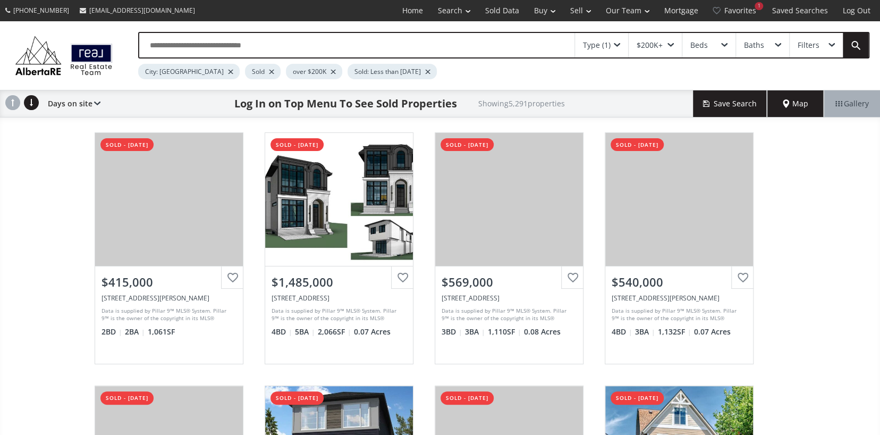
click at [668, 40] on div "$200K+" at bounding box center [655, 45] width 53 height 24
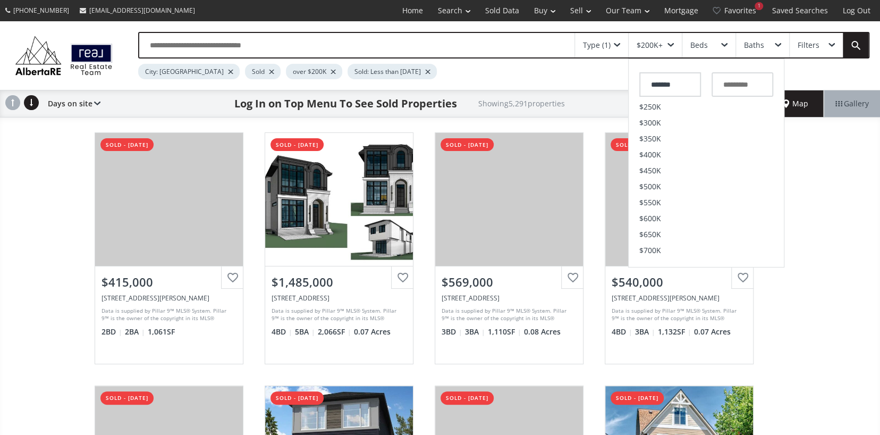
scroll to position [213, 0]
click at [662, 164] on li "$800K" at bounding box center [706, 168] width 155 height 16
type input "*******"
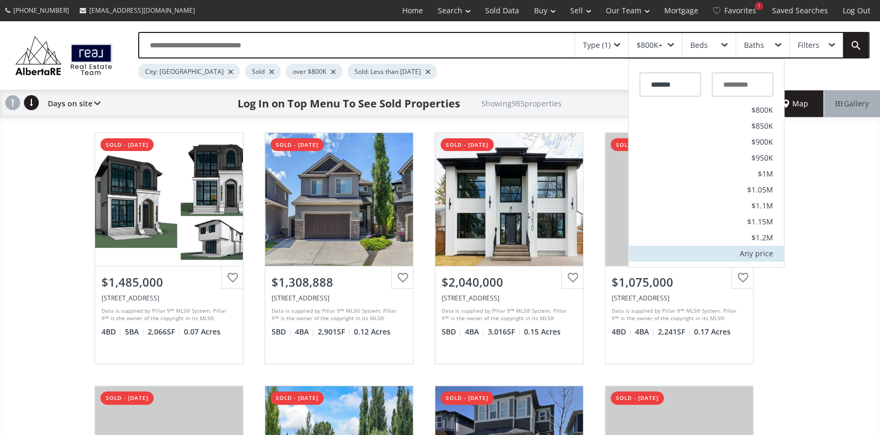
click at [751, 255] on div "Any price" at bounding box center [756, 253] width 33 height 7
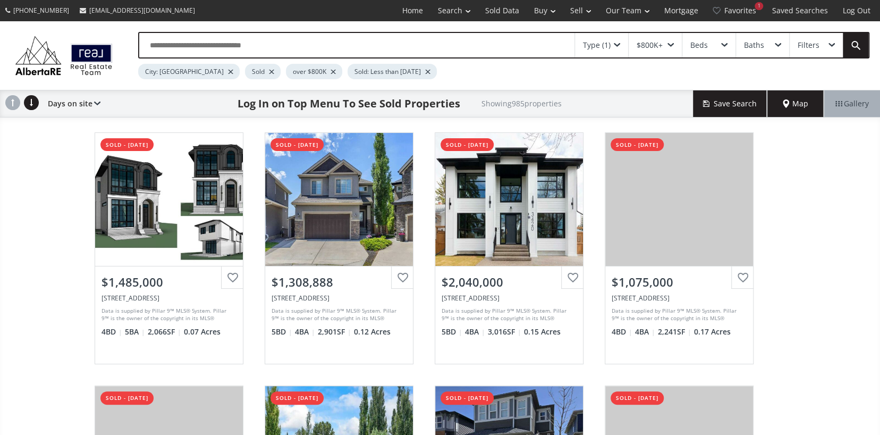
click at [662, 41] on div "$800K+" at bounding box center [655, 45] width 53 height 24
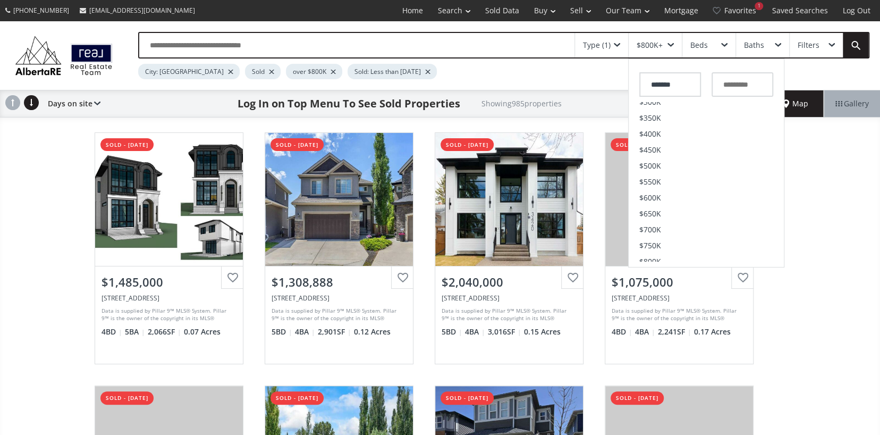
scroll to position [266, 0]
click at [656, 212] on li "$2M" at bounding box center [706, 211] width 155 height 16
type input "*********"
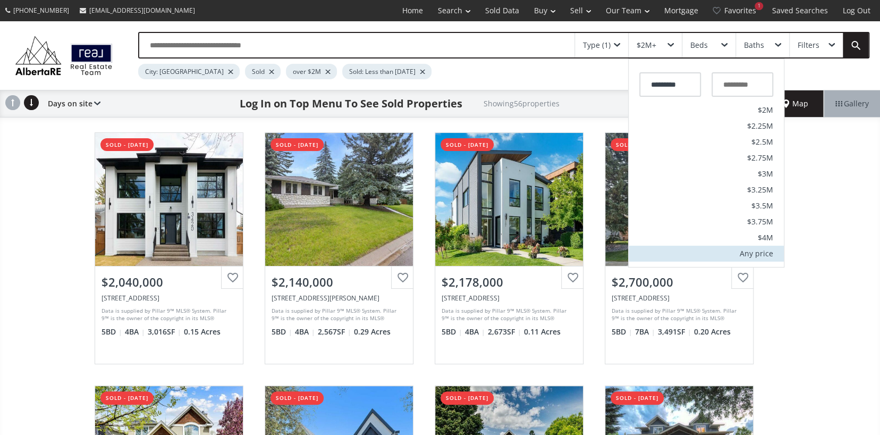
click at [758, 253] on div "Any price" at bounding box center [756, 253] width 33 height 7
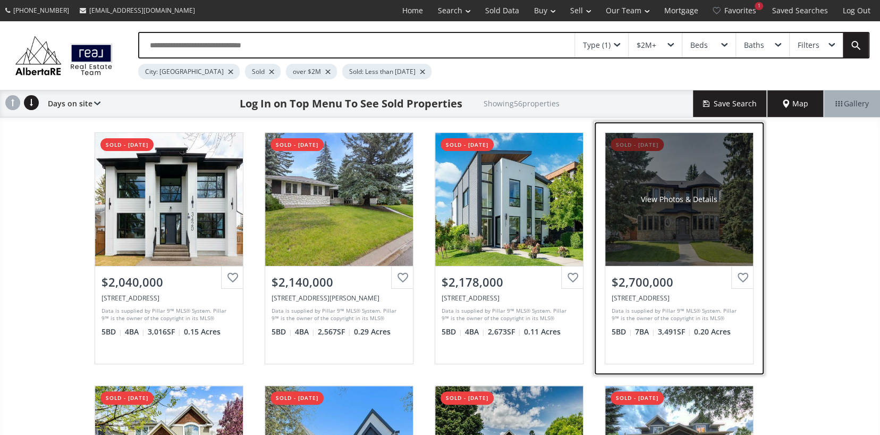
click at [666, 220] on div "View Photos & Details" at bounding box center [679, 199] width 148 height 133
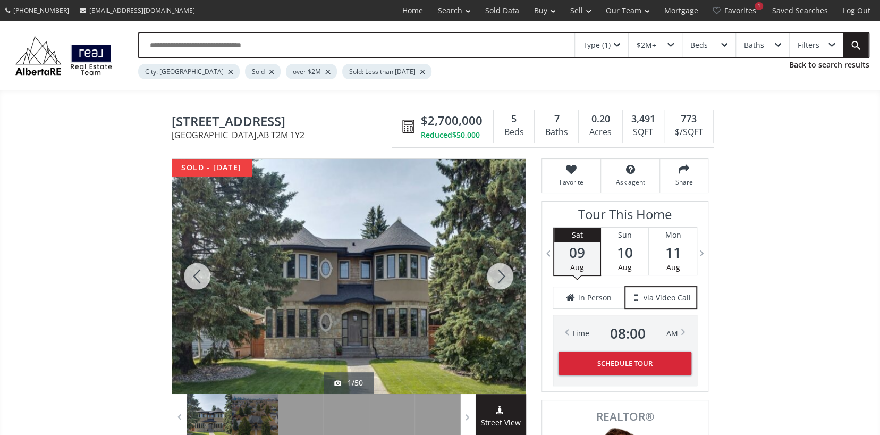
click at [494, 275] on div at bounding box center [499, 276] width 51 height 234
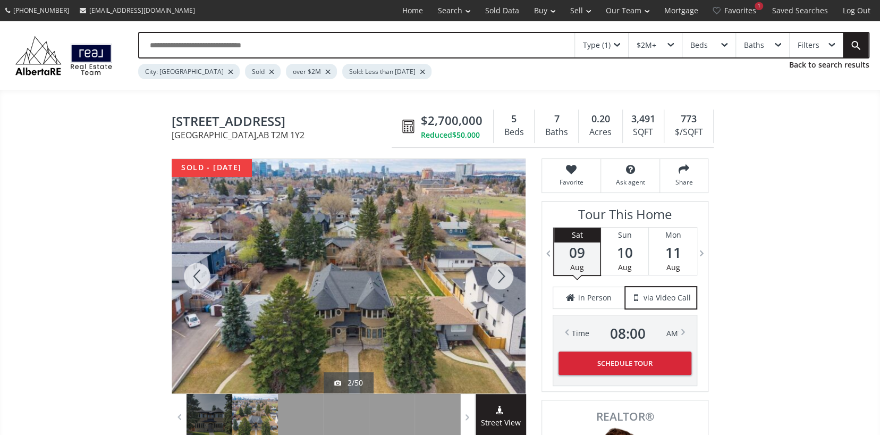
click at [494, 275] on div at bounding box center [499, 276] width 51 height 234
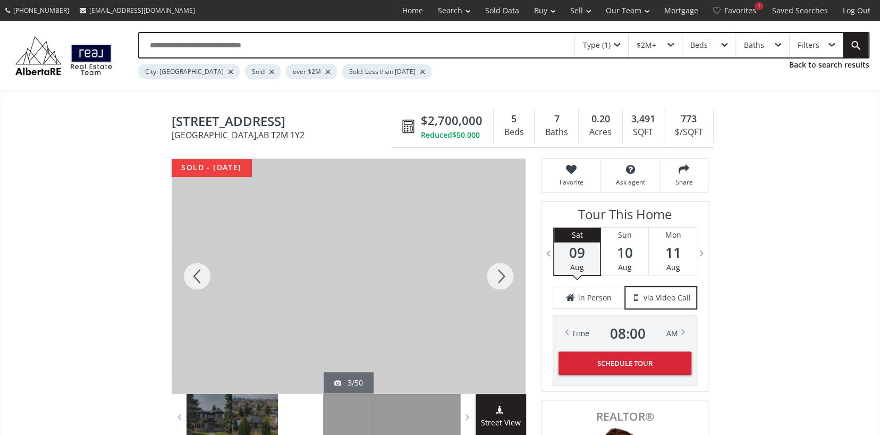
click at [494, 275] on div at bounding box center [499, 276] width 51 height 234
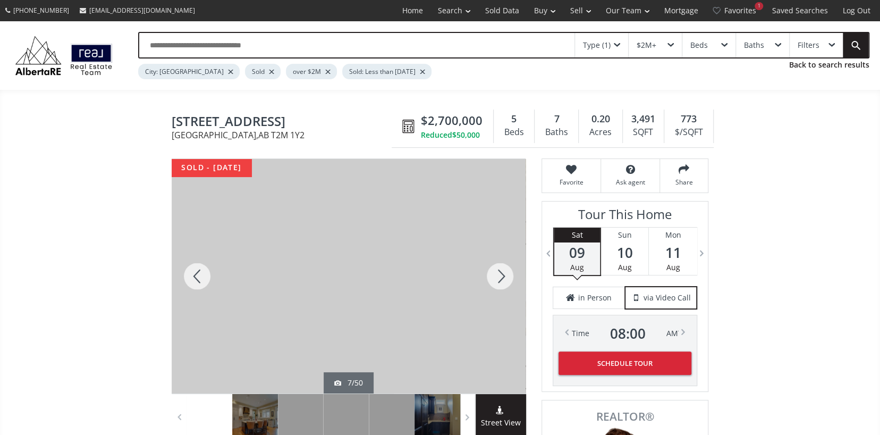
click at [494, 275] on div at bounding box center [499, 276] width 51 height 234
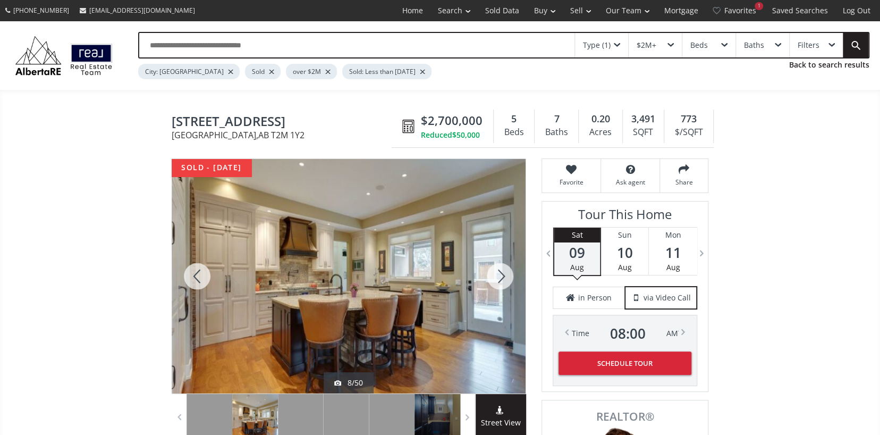
click at [494, 275] on div at bounding box center [499, 276] width 51 height 234
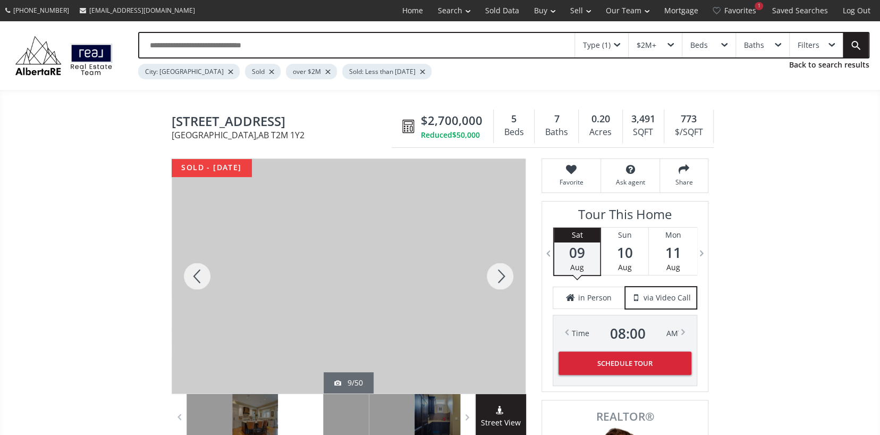
click at [494, 275] on div at bounding box center [499, 276] width 51 height 234
click at [495, 275] on div at bounding box center [499, 276] width 51 height 234
